Goal: Task Accomplishment & Management: Complete application form

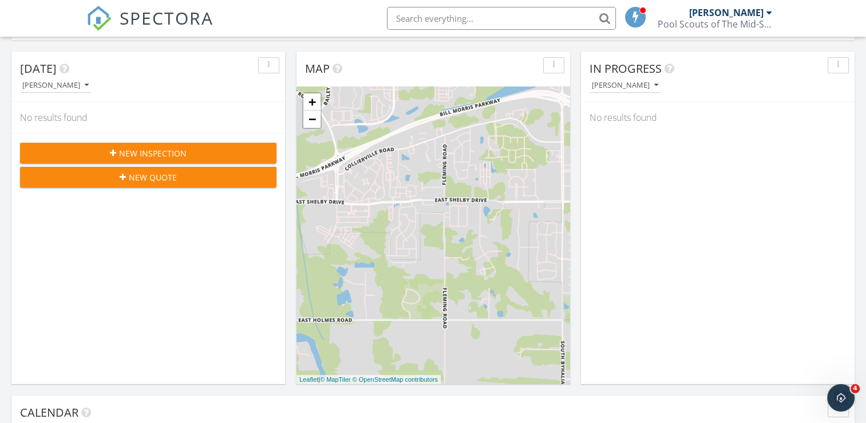
scroll to position [36, 0]
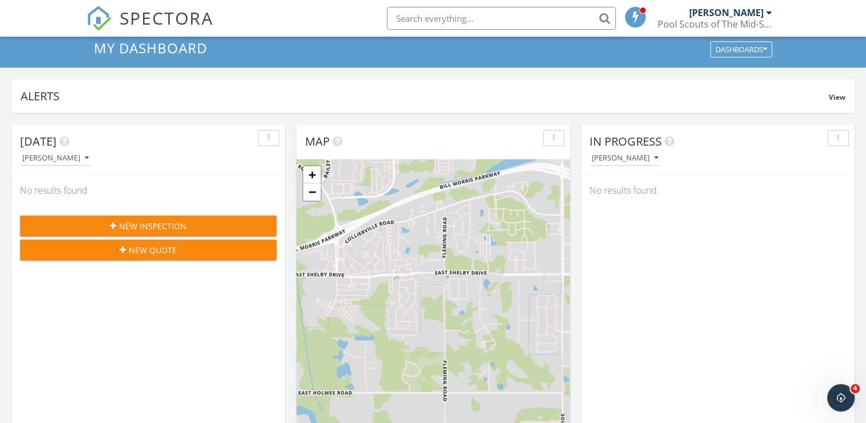
click at [124, 224] on span "New Inspection" at bounding box center [153, 226] width 68 height 12
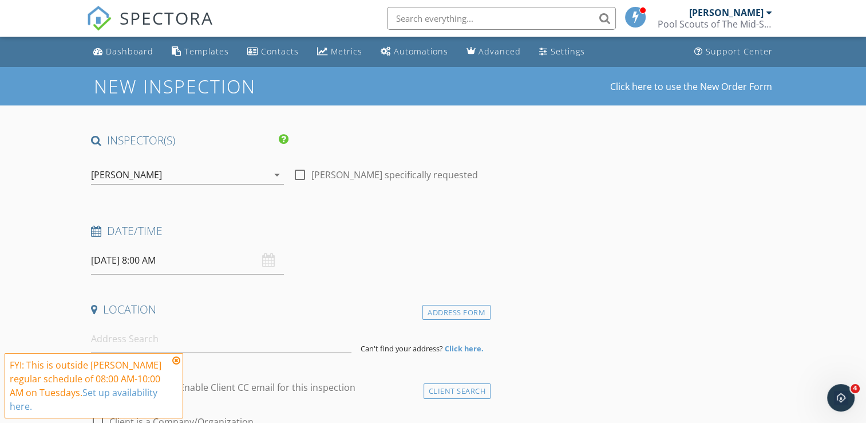
click at [266, 260] on div "09/30/2025 8:00 AM" at bounding box center [187, 260] width 193 height 28
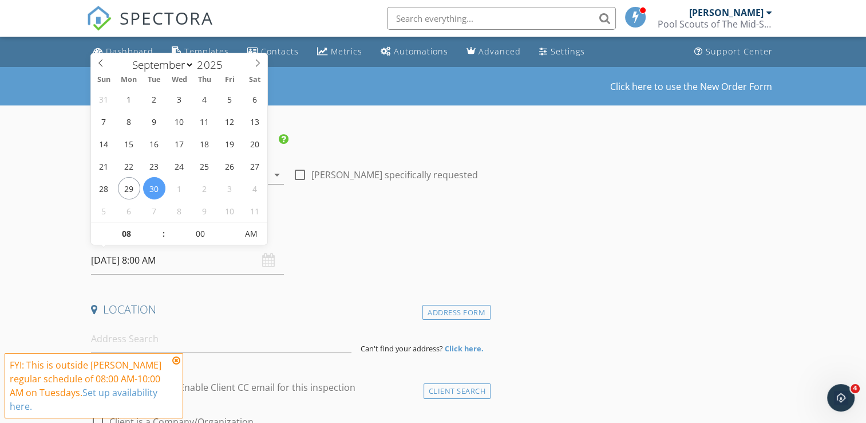
click at [227, 262] on input "09/30/2025 8:00 AM" at bounding box center [187, 260] width 193 height 28
type input "09/29/2025 8:00 AM"
click at [364, 264] on div "Date/Time 09/29/2025 8:00 AM" at bounding box center [288, 248] width 404 height 51
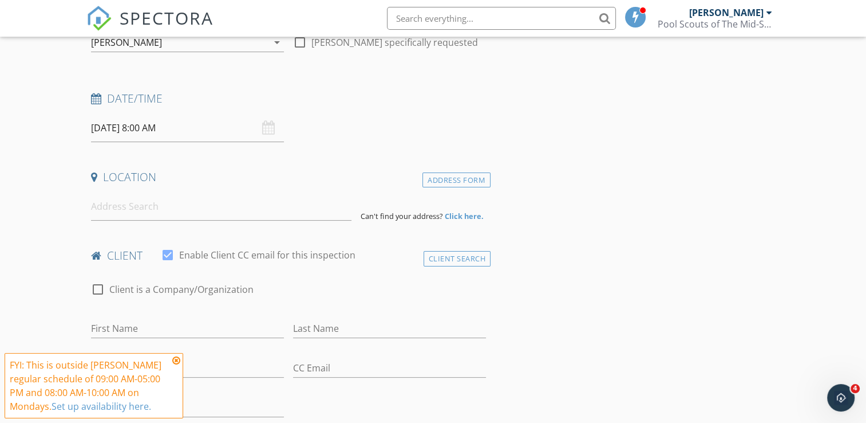
scroll to position [216, 0]
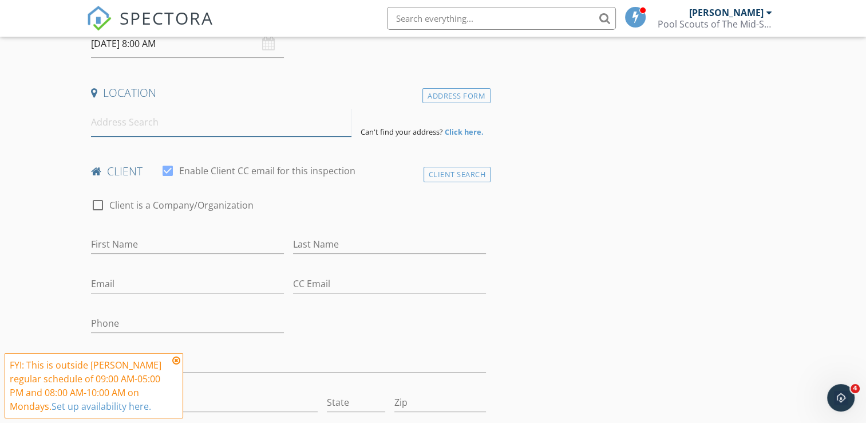
click at [229, 123] on input at bounding box center [221, 122] width 261 height 28
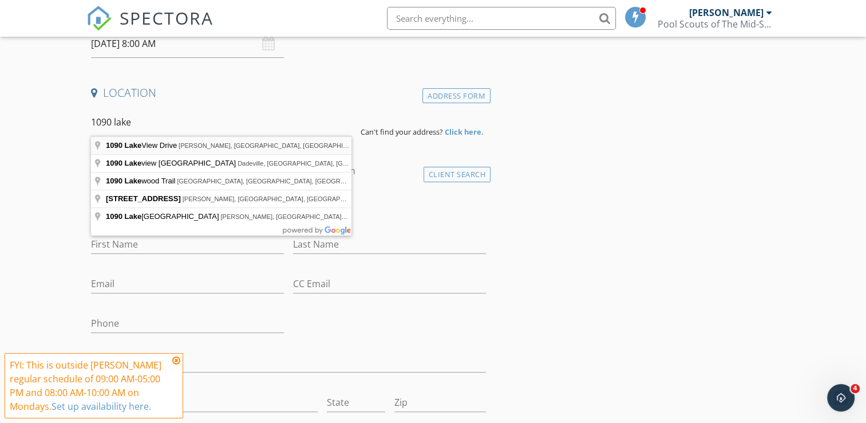
type input "1090 Lake View Drive, Hernando, MS, USA"
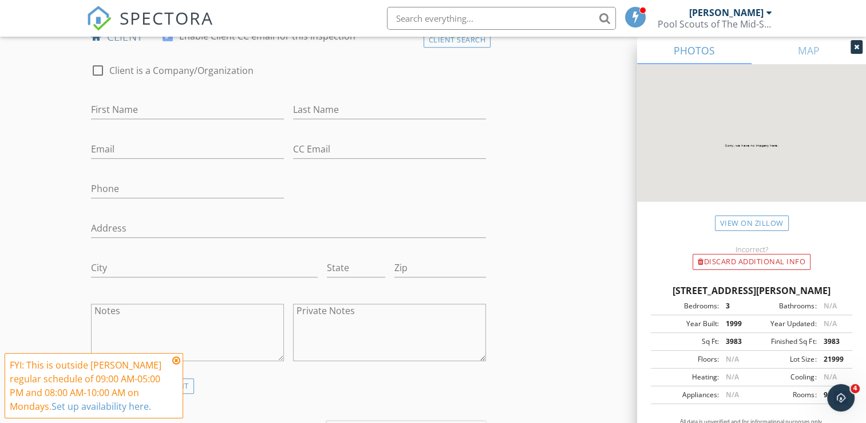
scroll to position [590, 0]
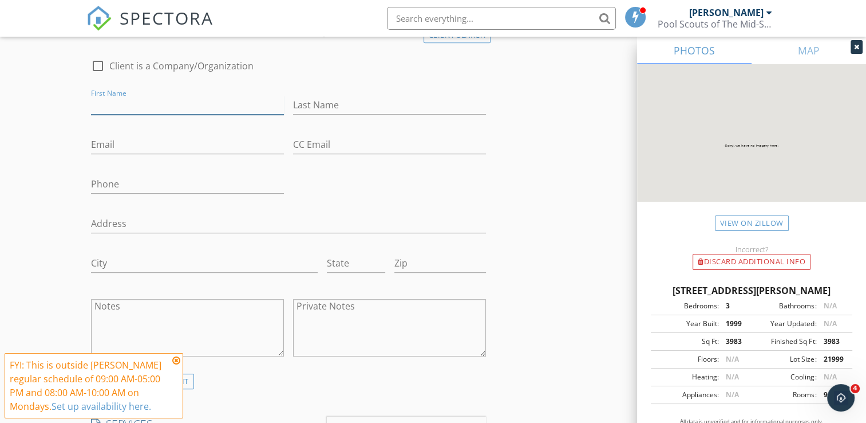
click at [155, 107] on input "First Name" at bounding box center [187, 105] width 193 height 19
type input "Juan"
type input "March"
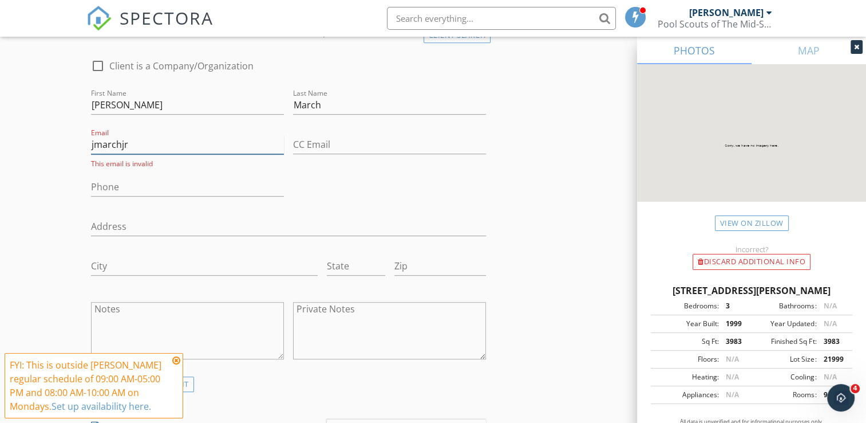
type input "jmarchjr3@icloud.com"
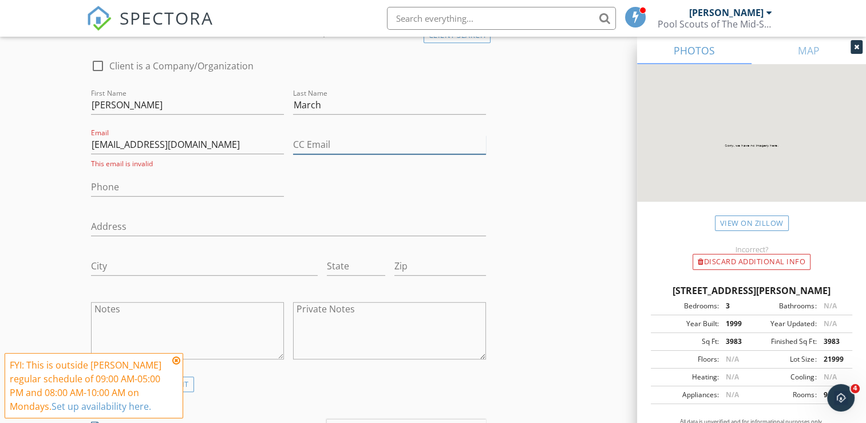
type input "jmarchjr3@icloud.com"
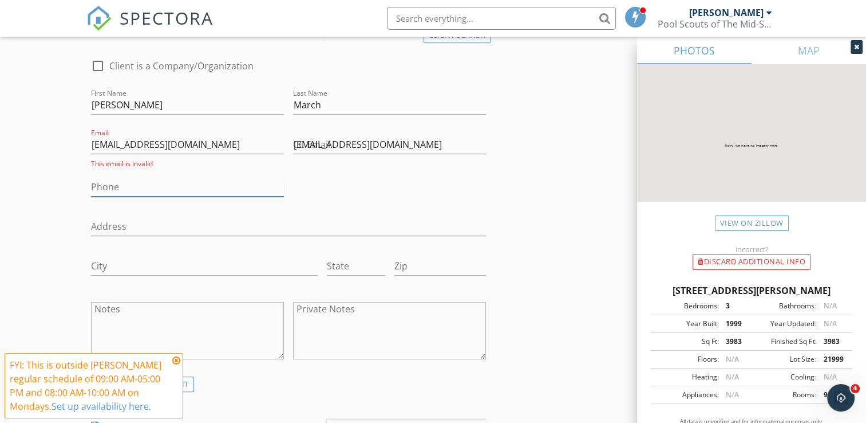
type input "321-626-4826"
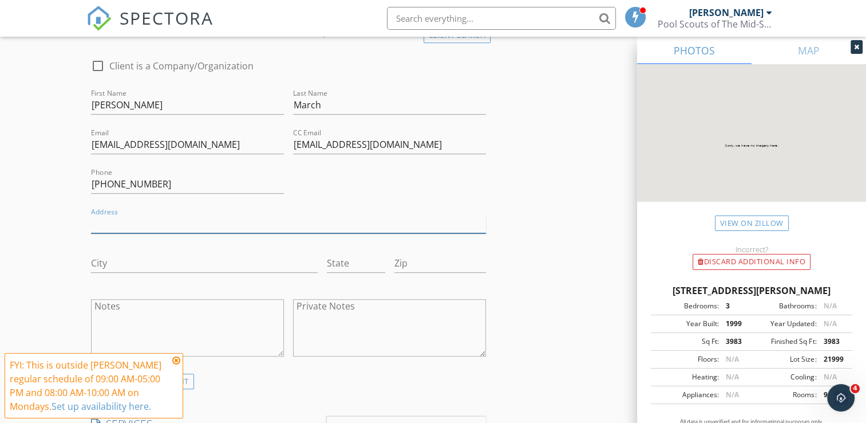
click at [434, 218] on input "Address" at bounding box center [288, 223] width 395 height 19
type input "4029 Erie Cove"
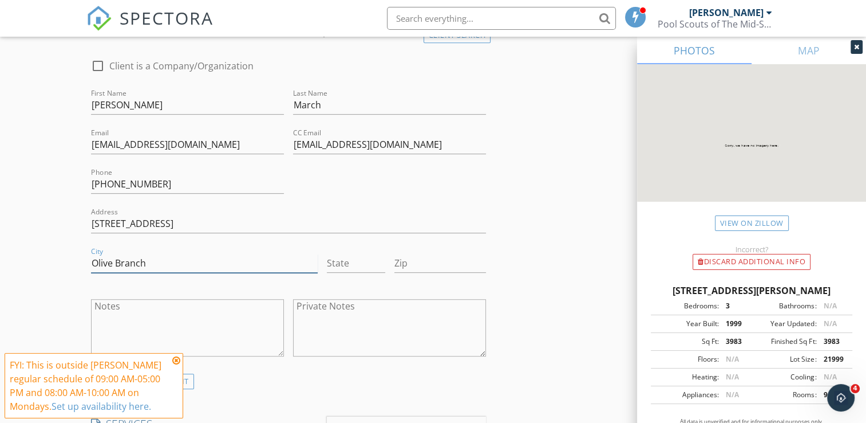
type input "Olive Branch"
type input "MS"
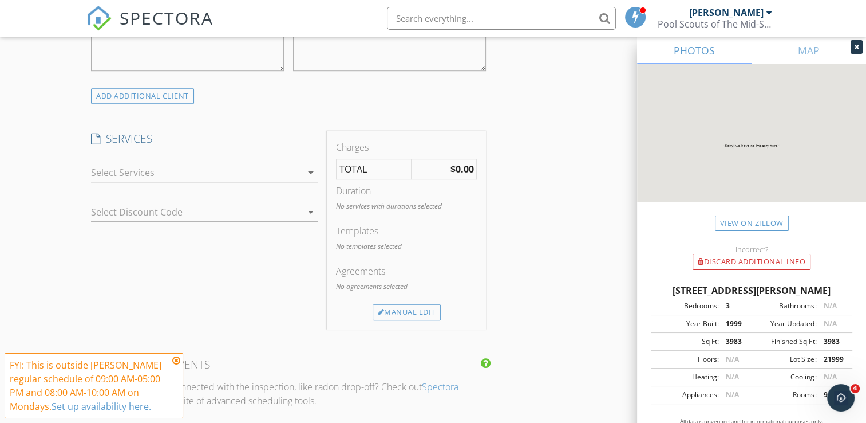
scroll to position [906, 0]
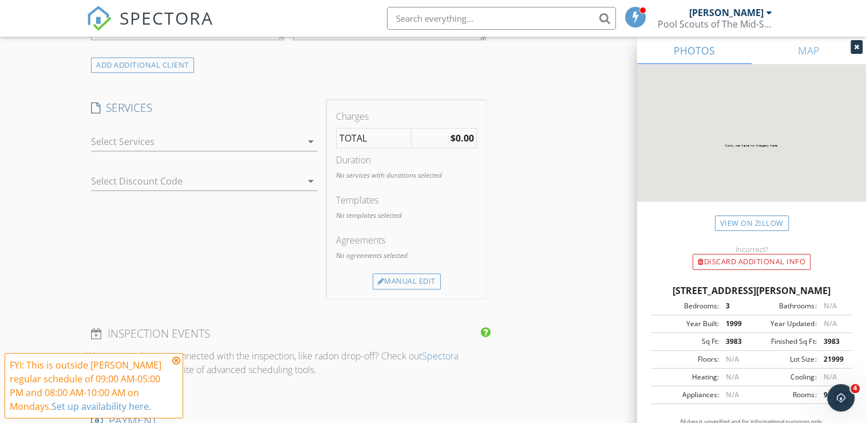
type input "38654"
click at [303, 143] on div "arrow_drop_down" at bounding box center [310, 142] width 16 height 14
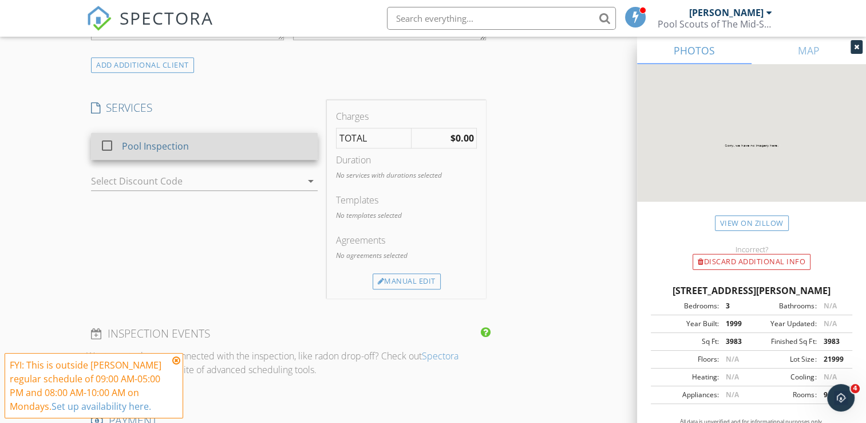
click at [245, 148] on div "Pool Inspection" at bounding box center [216, 146] width 187 height 23
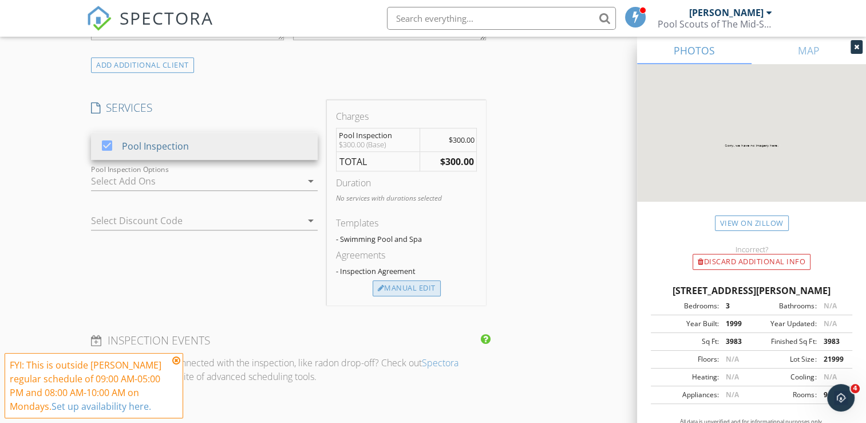
click at [417, 283] on div "Manual Edit" at bounding box center [407, 288] width 68 height 16
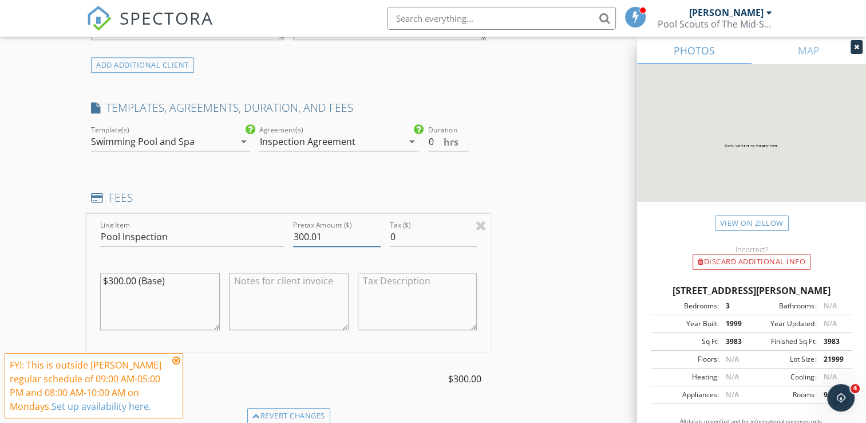
click at [375, 229] on input "300.01" at bounding box center [337, 236] width 88 height 19
type input "325.00"
click at [569, 237] on div "INSPECTOR(S) check_box Billy Ross PRIMARY Billy Ross arrow_drop_down check_box_…" at bounding box center [432, 243] width 693 height 2032
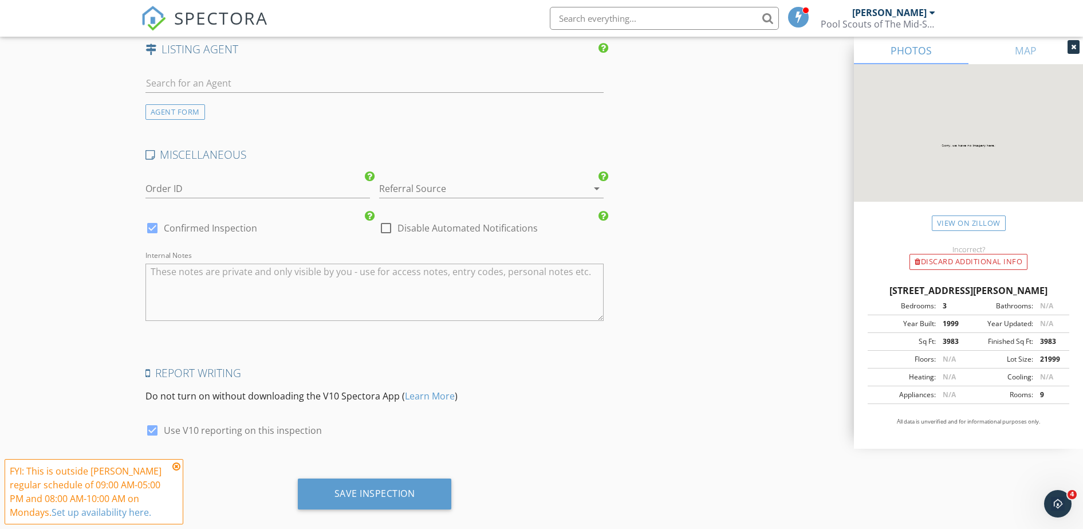
scroll to position [1664, 0]
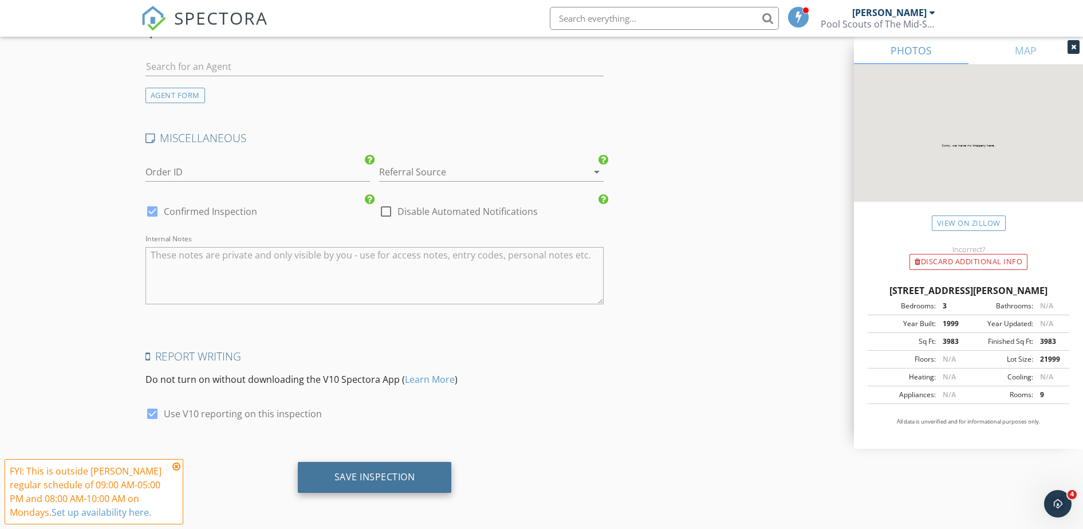
click at [380, 422] on div "Save Inspection" at bounding box center [374, 476] width 81 height 11
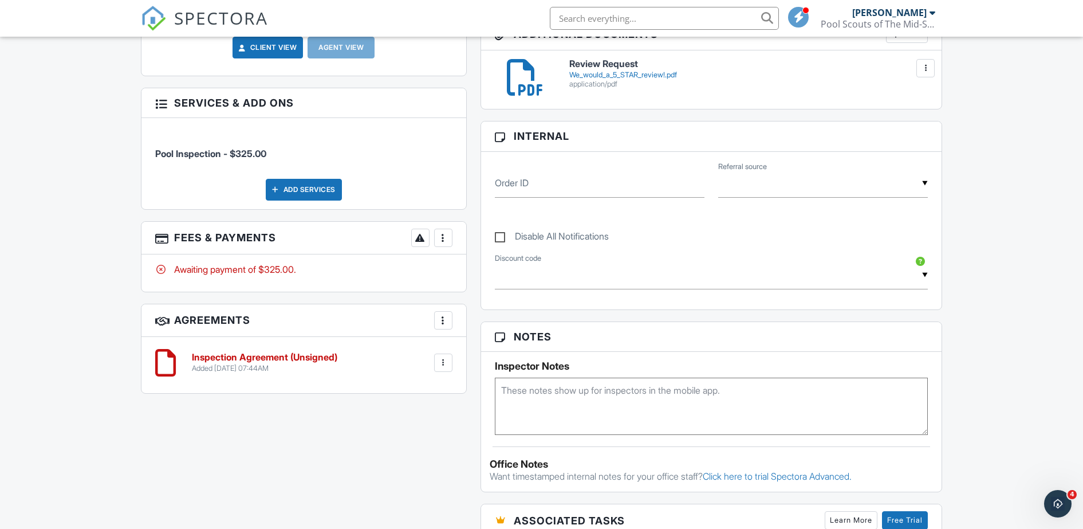
scroll to position [482, 0]
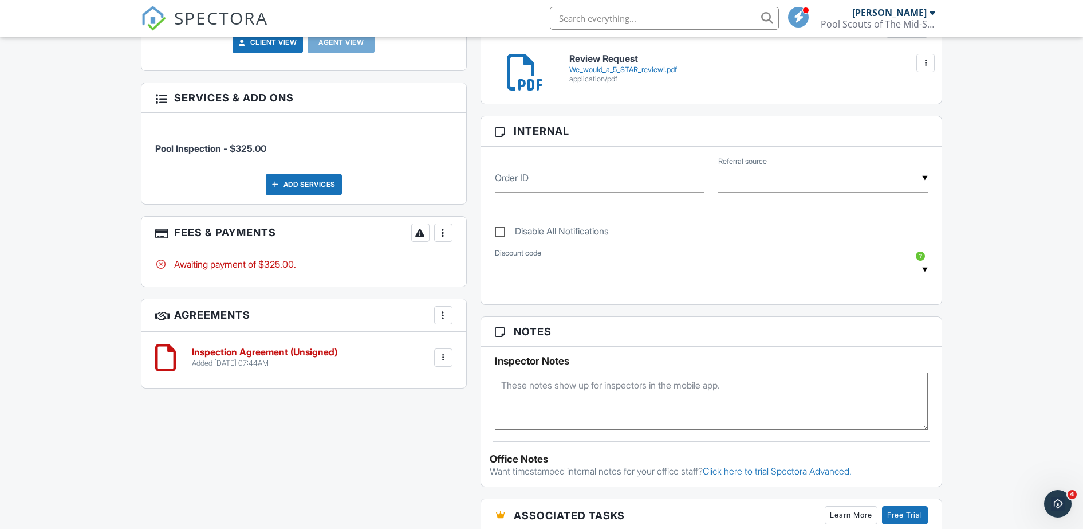
click at [445, 233] on div at bounding box center [443, 232] width 11 height 11
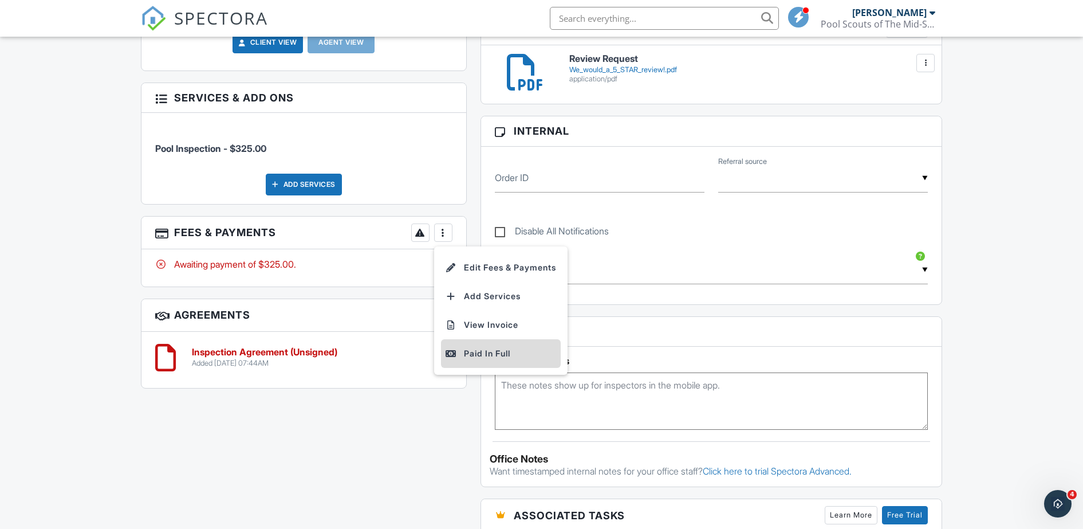
click at [494, 354] on div "Paid In Full" at bounding box center [501, 353] width 111 height 14
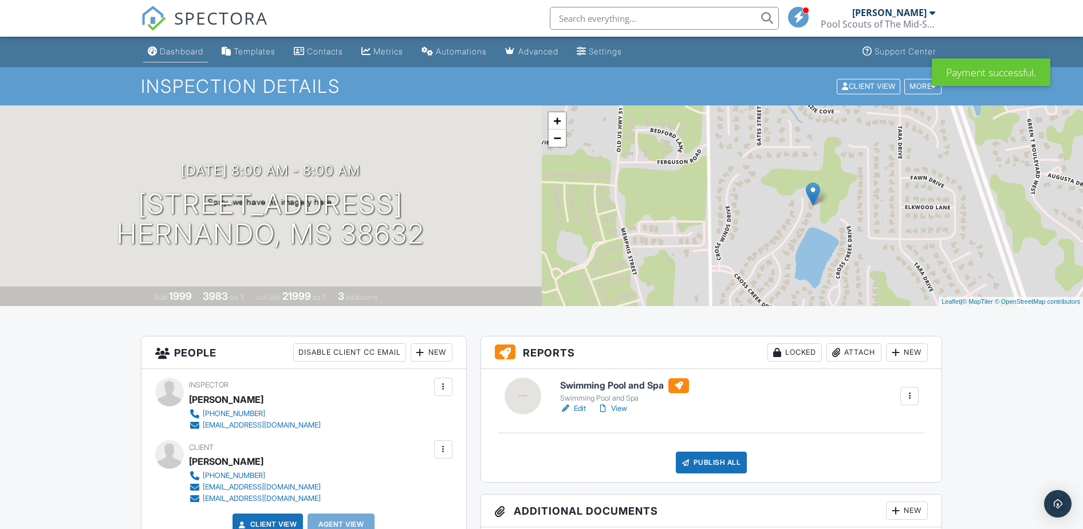
click at [175, 53] on div "Dashboard" at bounding box center [182, 51] width 44 height 10
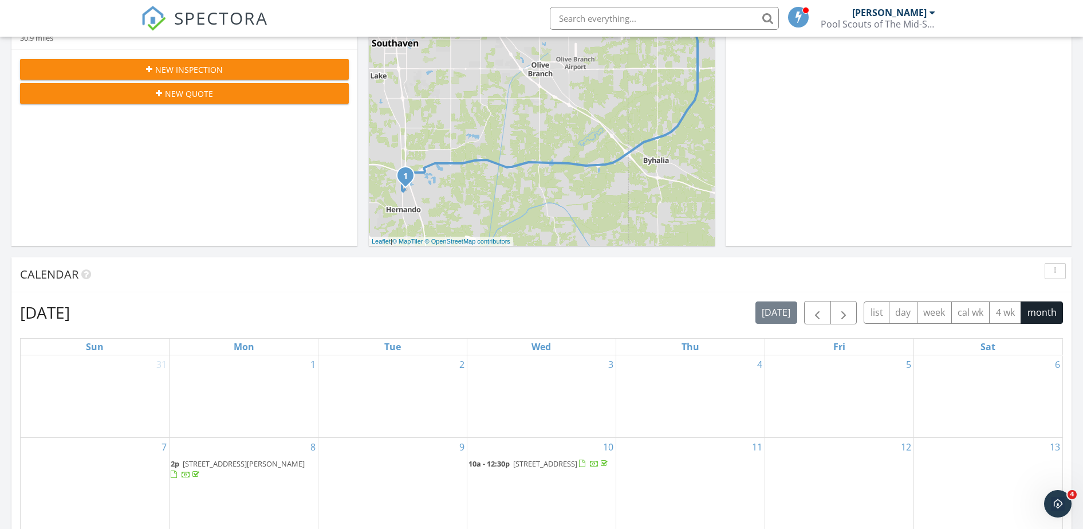
scroll to position [198, 0]
